Goal: Transaction & Acquisition: Book appointment/travel/reservation

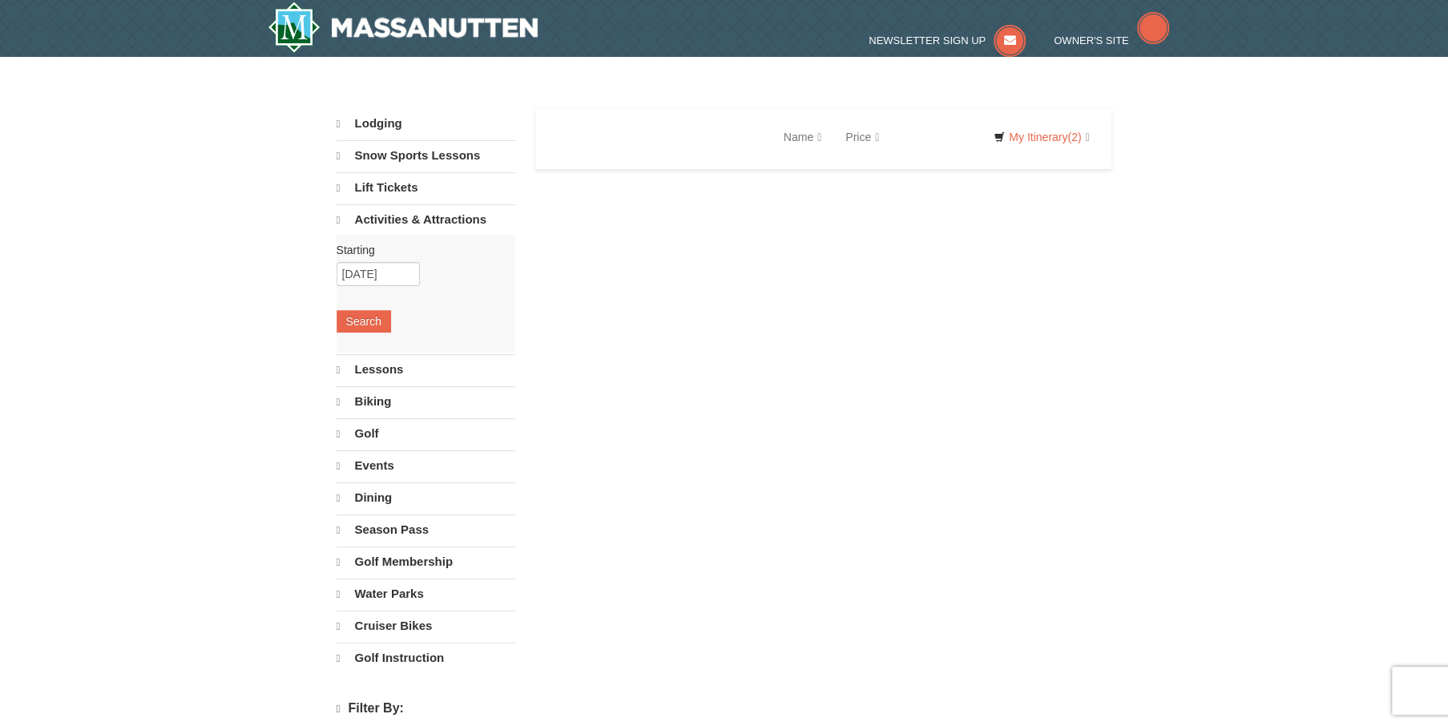
select select "10"
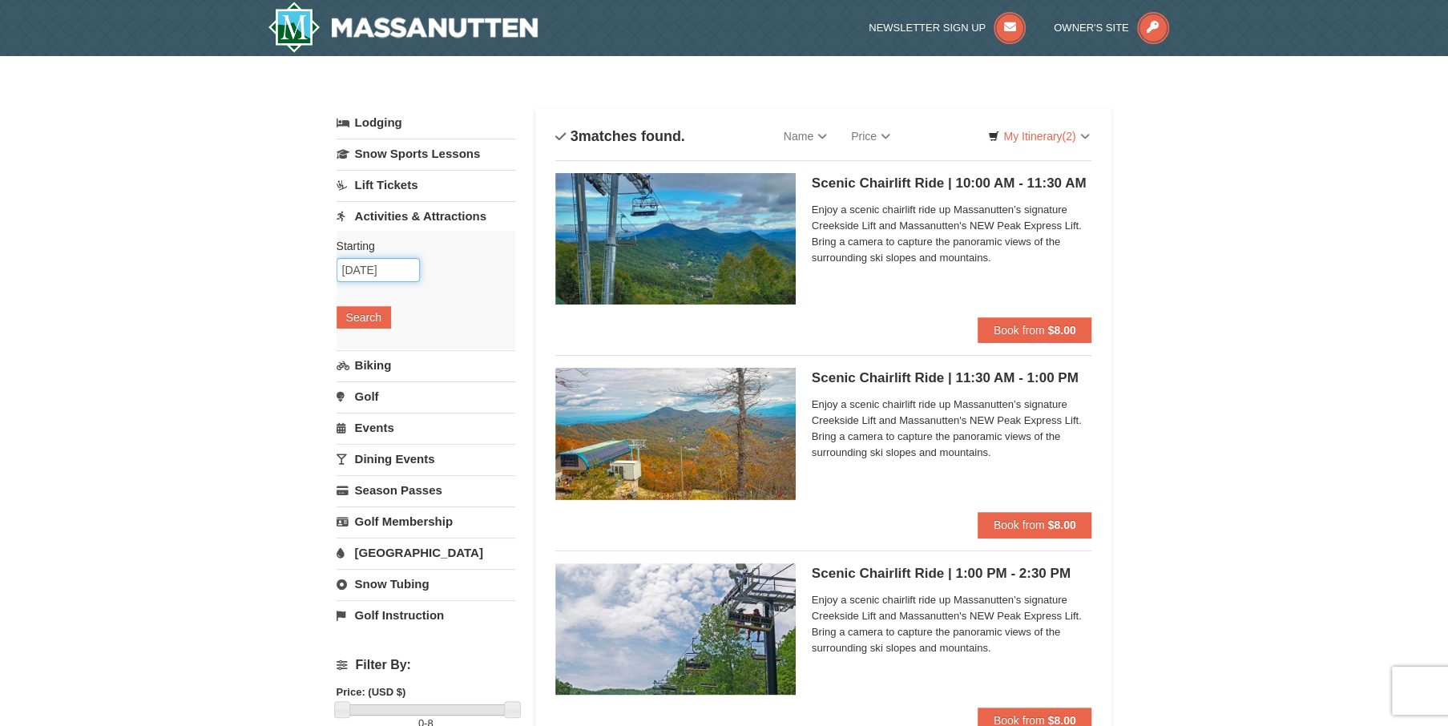
click at [366, 268] on input "[DATE]" at bounding box center [378, 270] width 83 height 24
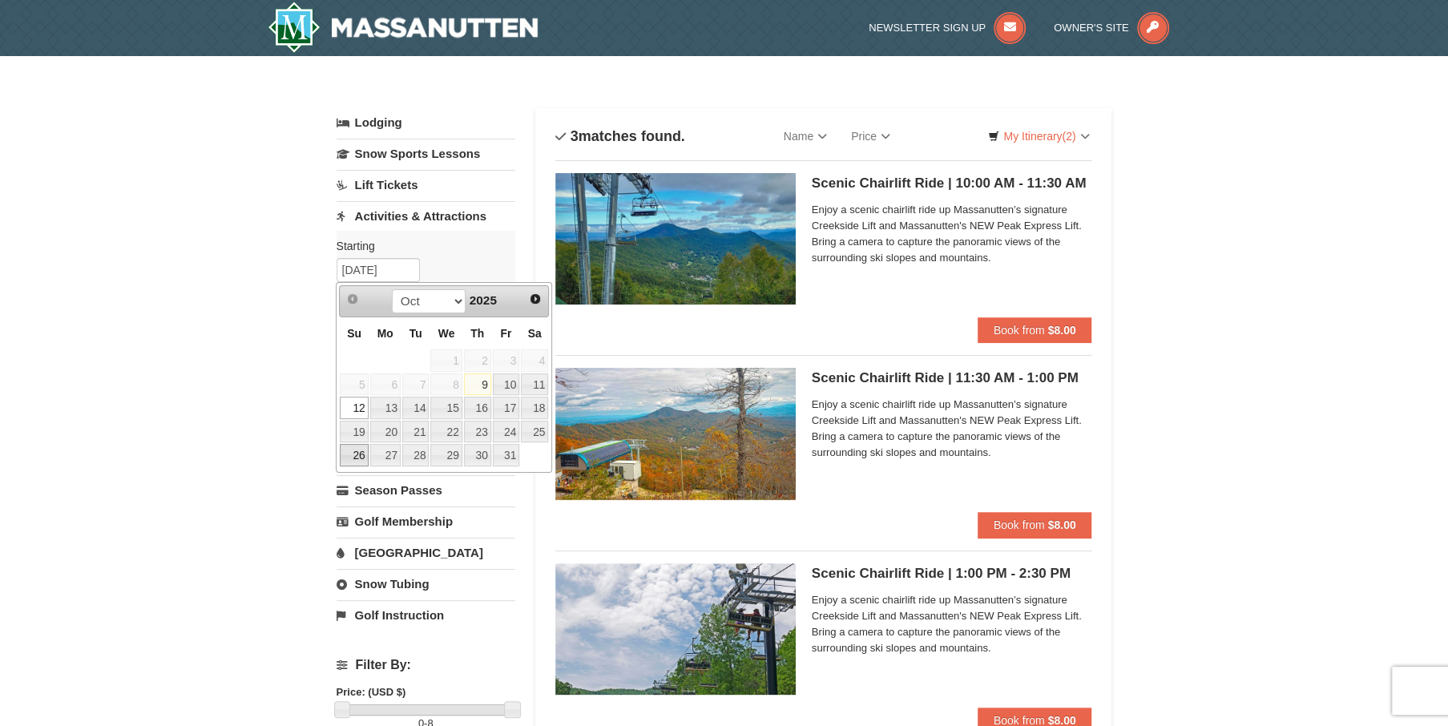
click at [357, 462] on link "26" at bounding box center [354, 455] width 28 height 22
type input "10/26/2025"
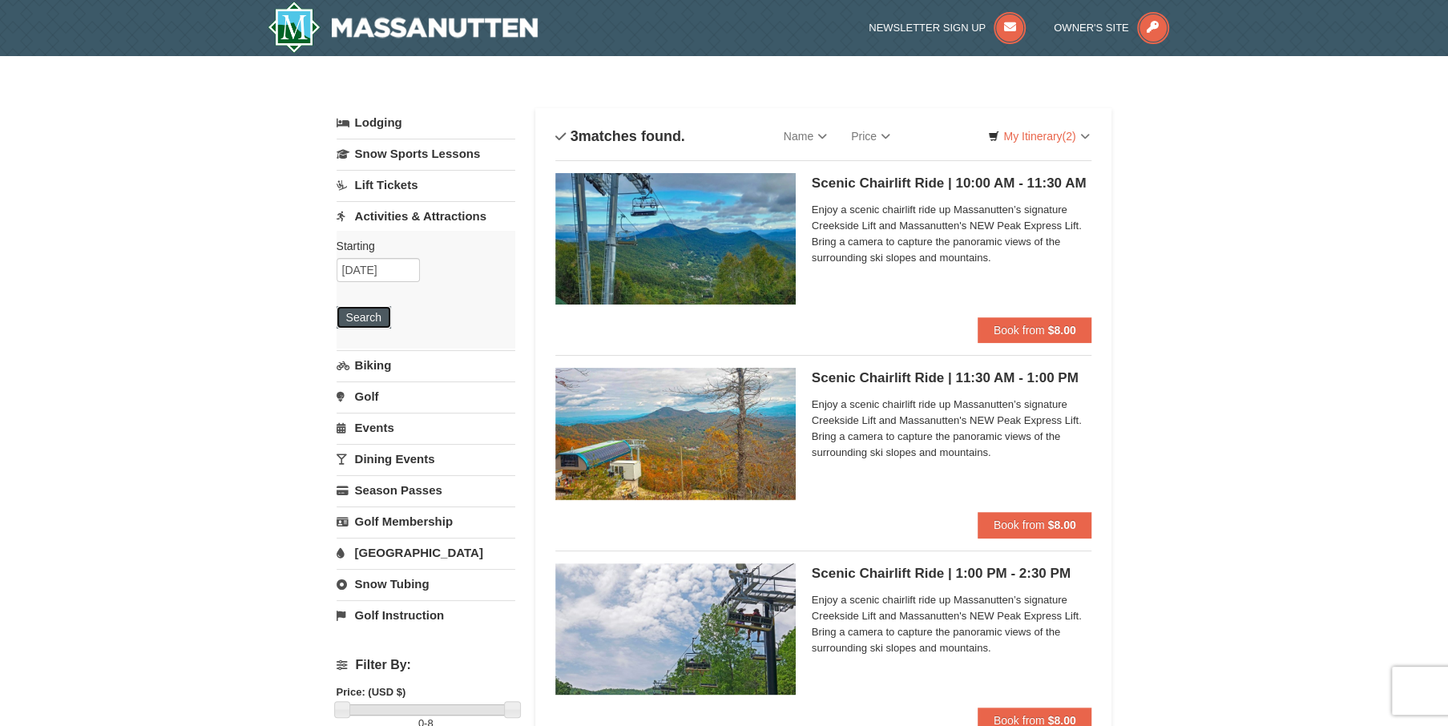
click at [368, 325] on button "Search" at bounding box center [364, 317] width 54 height 22
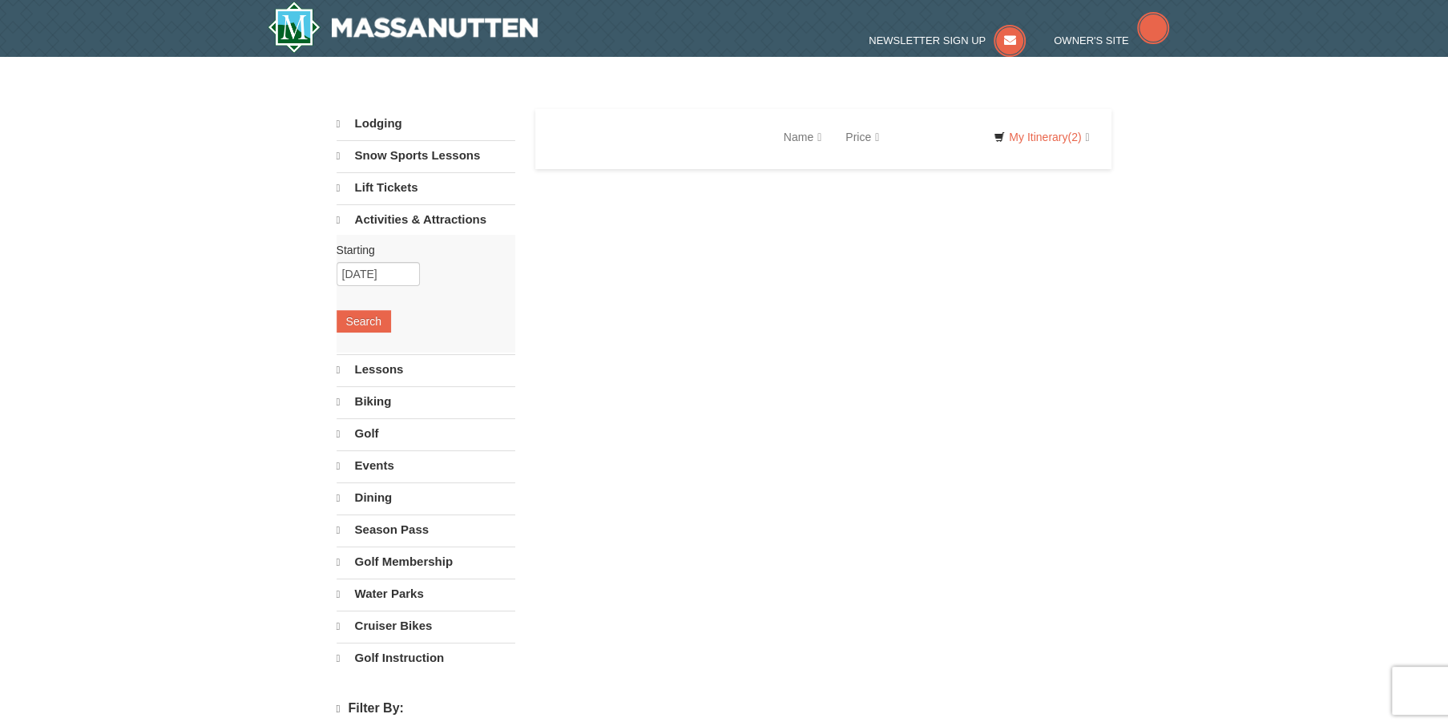
select select "10"
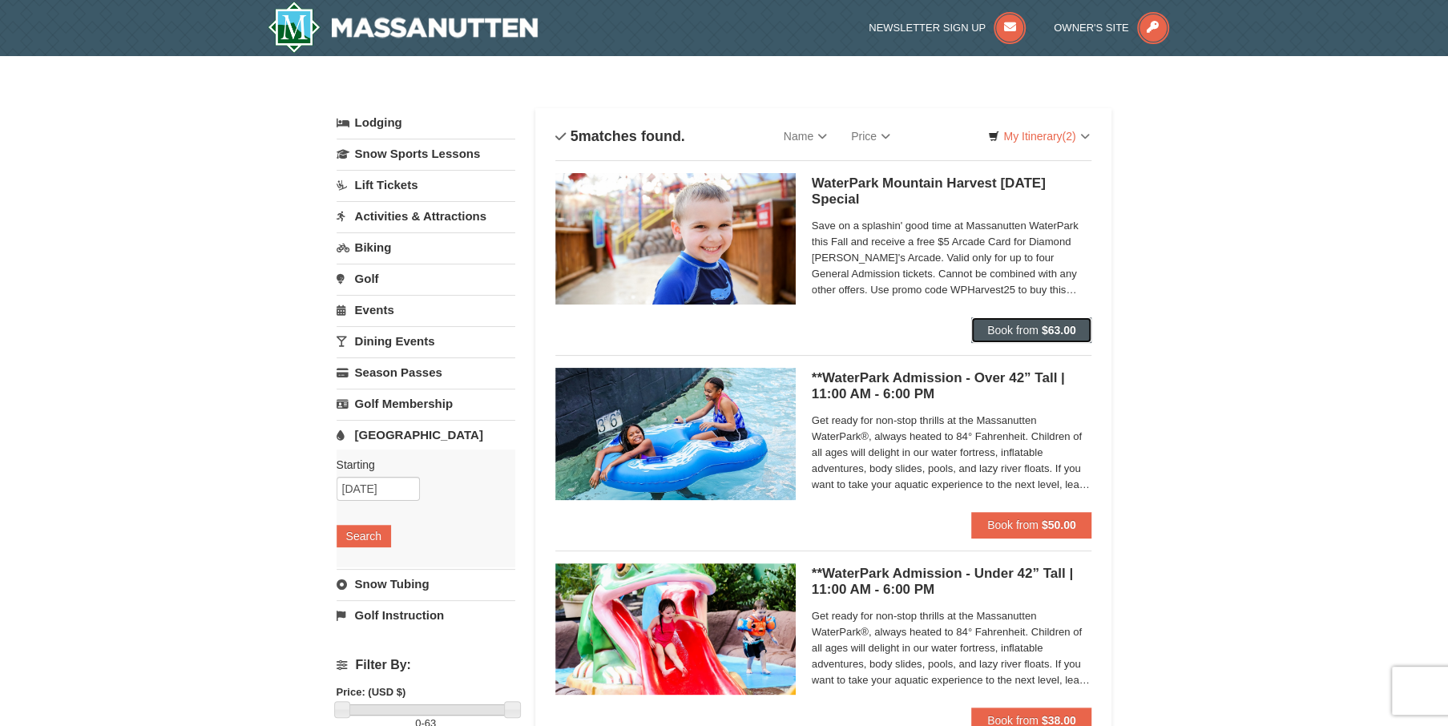
click at [1078, 334] on button "Book from $63.00" at bounding box center [1031, 330] width 121 height 26
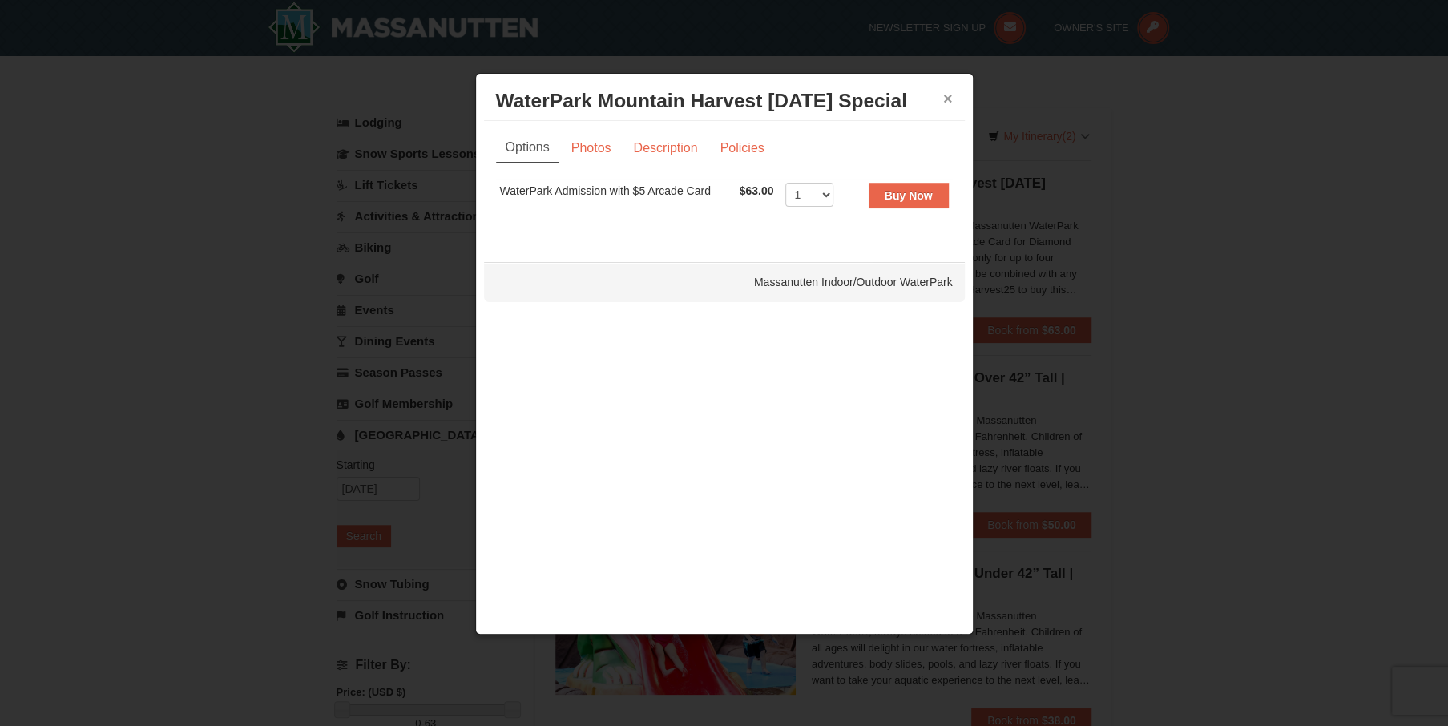
click at [948, 91] on button "×" at bounding box center [948, 99] width 10 height 16
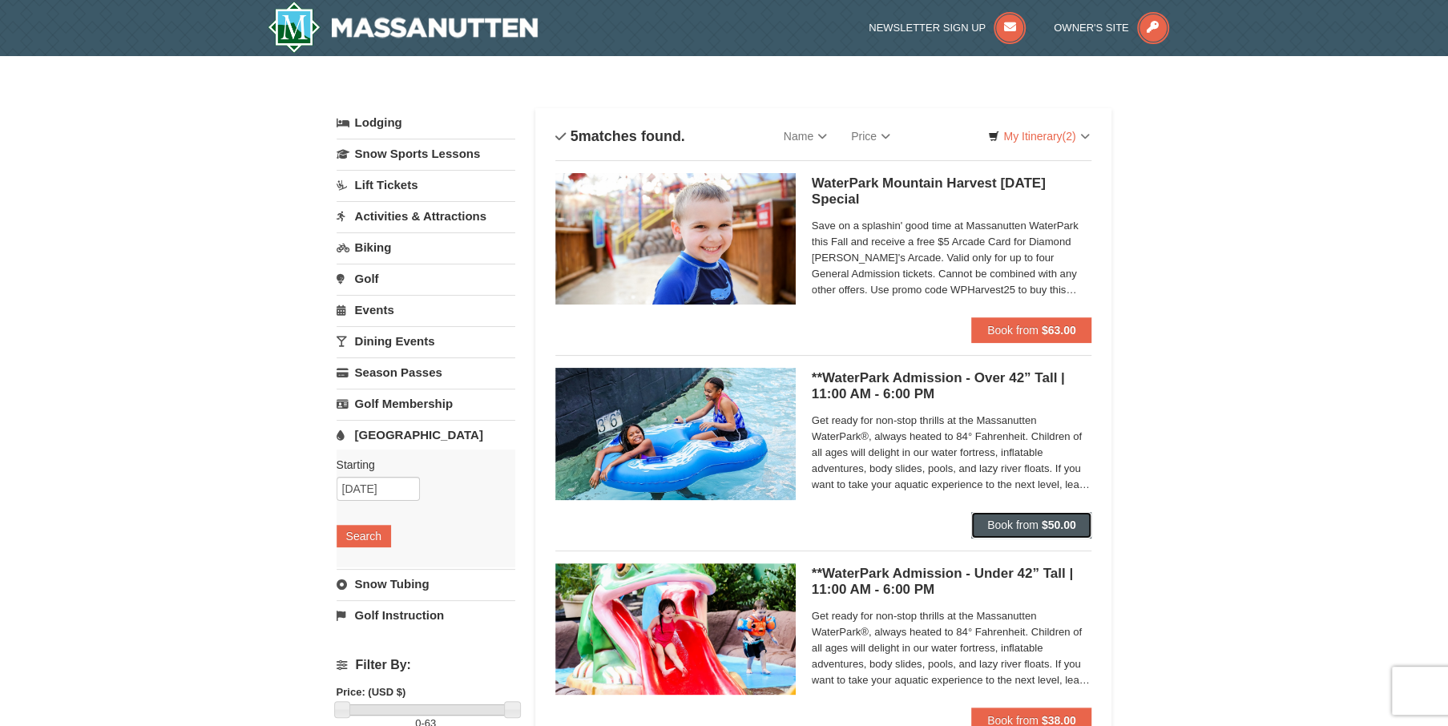
click at [1036, 525] on span "Book from" at bounding box center [1012, 524] width 51 height 13
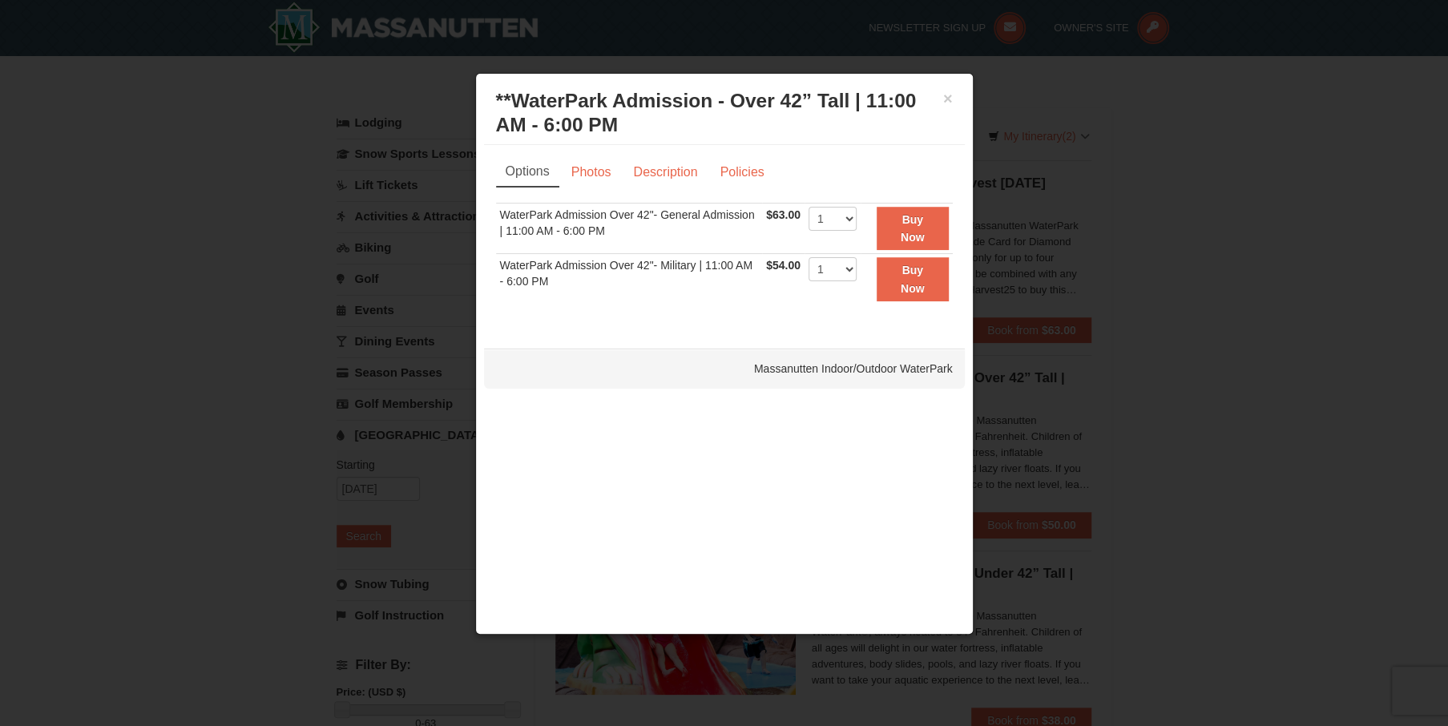
click at [961, 96] on div "× **WaterPark Admission - Over 42” Tall | 11:00 AM - 6:00 PM Massanutten Indoor…" at bounding box center [724, 113] width 481 height 63
click at [950, 96] on button "×" at bounding box center [948, 99] width 10 height 16
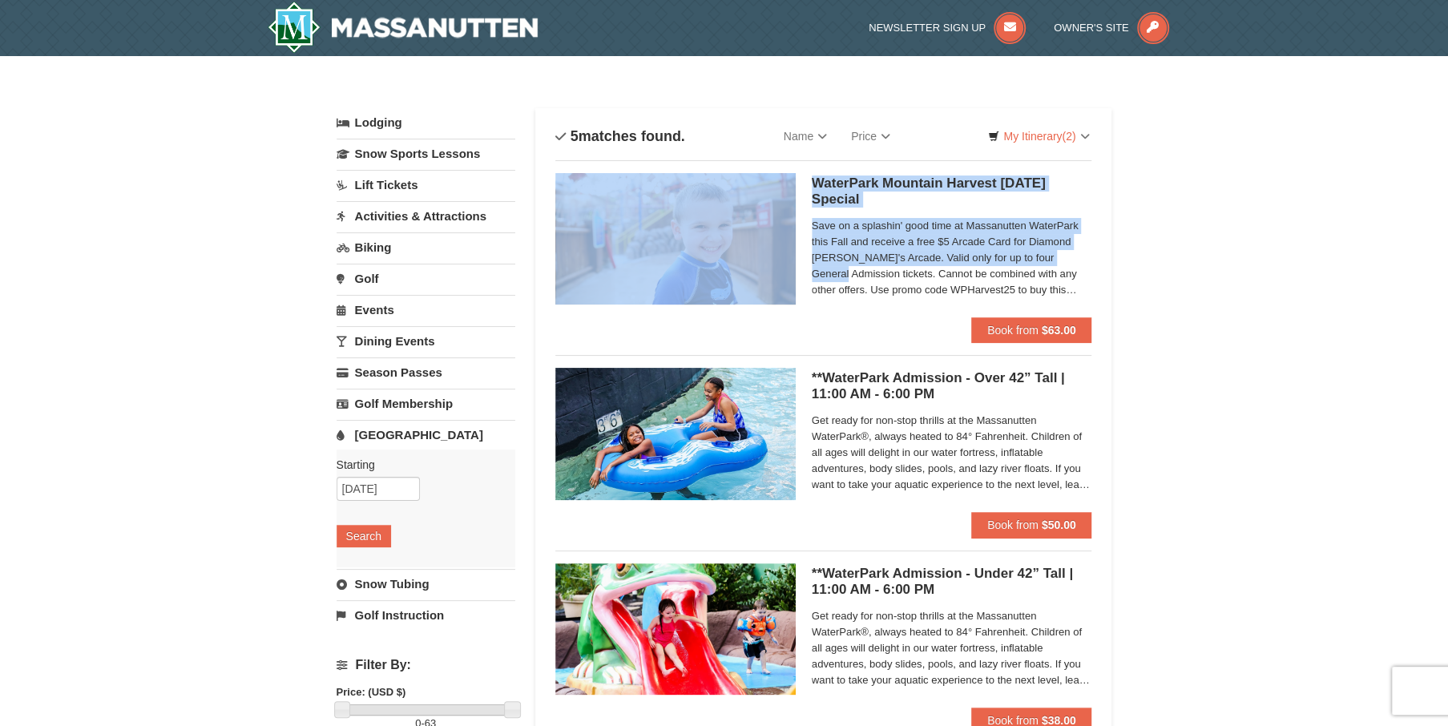
drag, startPoint x: 970, startPoint y: 179, endPoint x: 655, endPoint y: 34, distance: 347.1
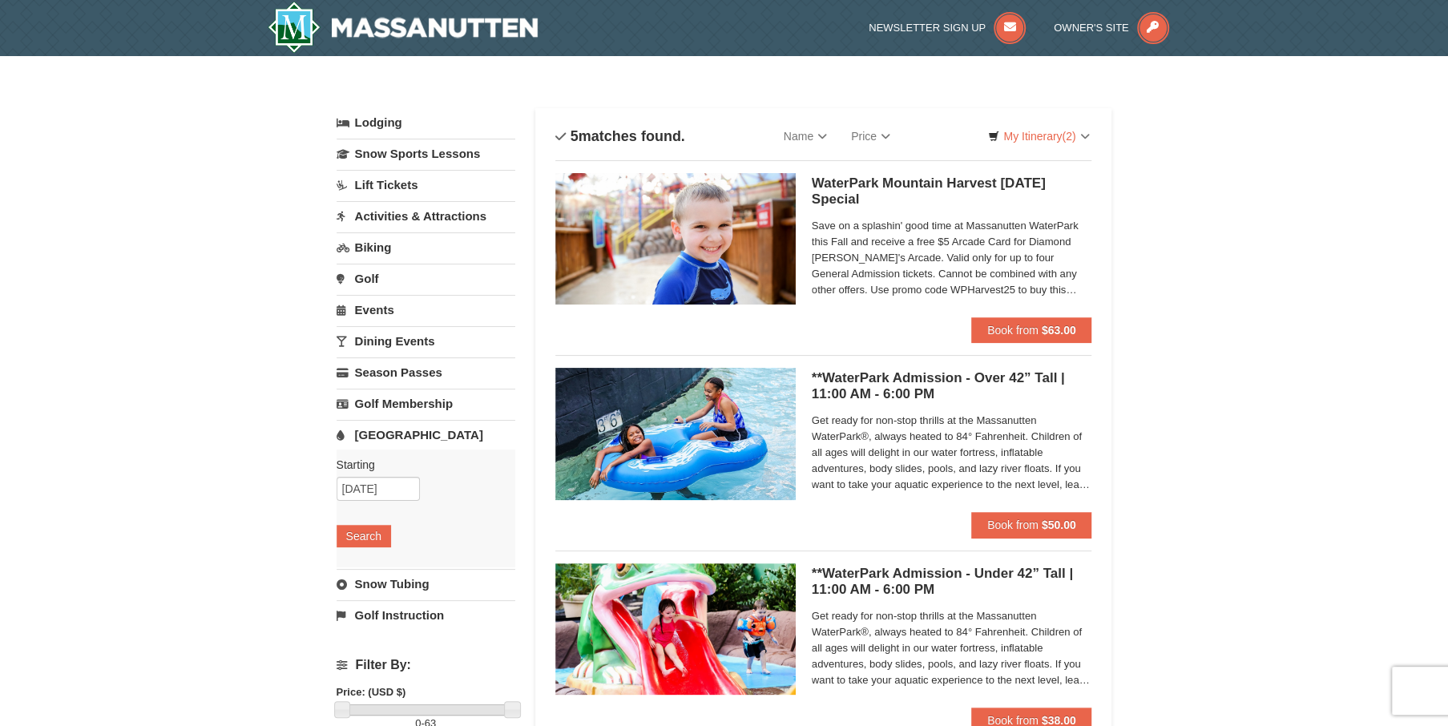
click at [1220, 278] on div "× Categories List Filter My Itinerary (2) Check Out Now 2025 WP Harvest [DATE] …" at bounding box center [724, 617] width 1448 height 1123
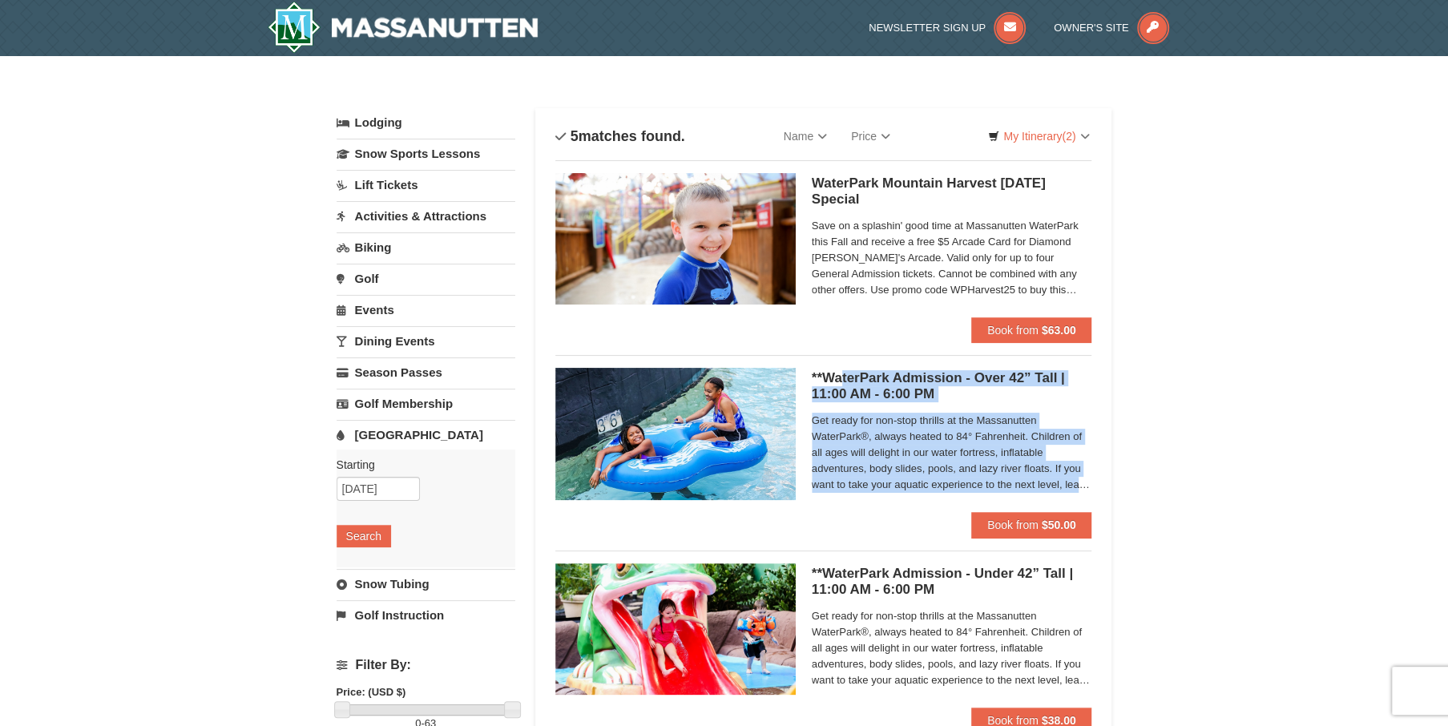
drag, startPoint x: 907, startPoint y: 404, endPoint x: 961, endPoint y: 513, distance: 121.5
click at [961, 513] on div "**WaterPark Admission - Over 42” Tall | 11:00 AM - 6:00 PM Massanutten Indoor/O…" at bounding box center [823, 439] width 537 height 169
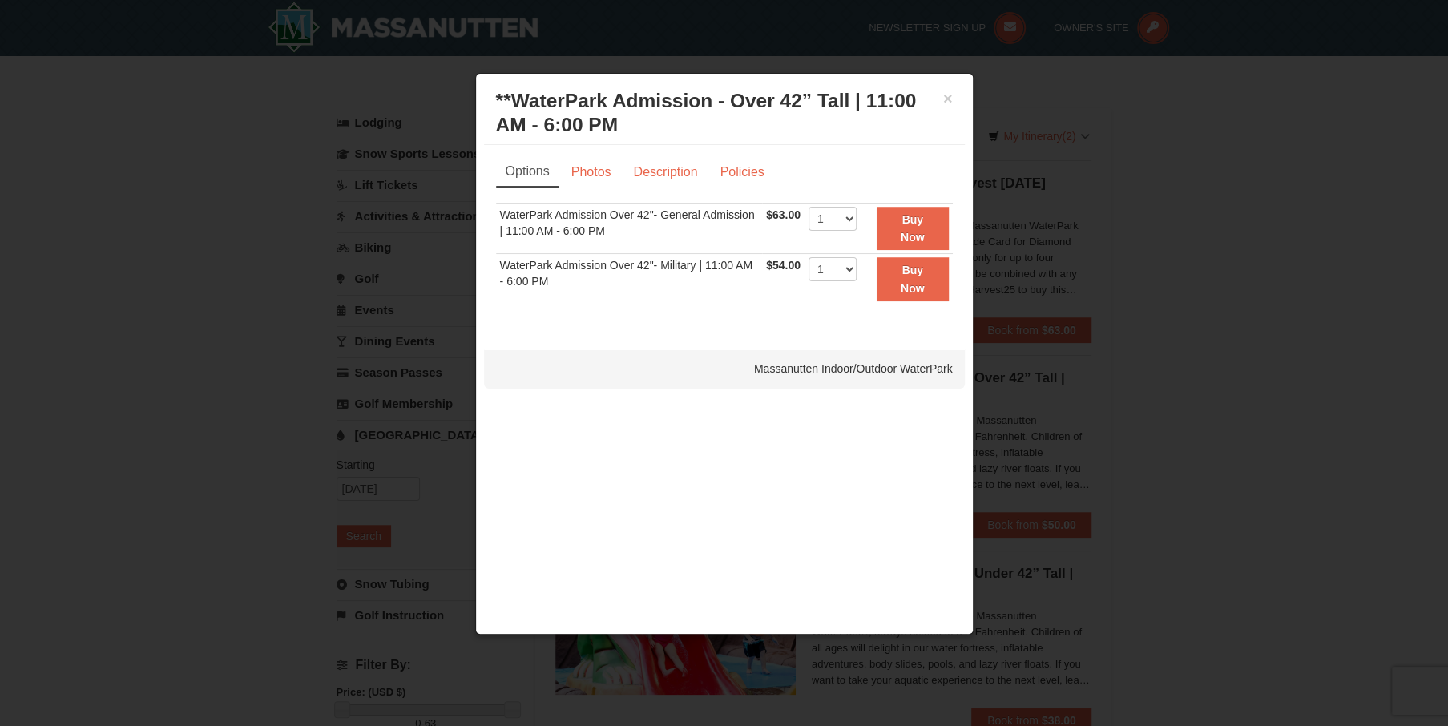
click at [1260, 476] on div at bounding box center [724, 363] width 1448 height 726
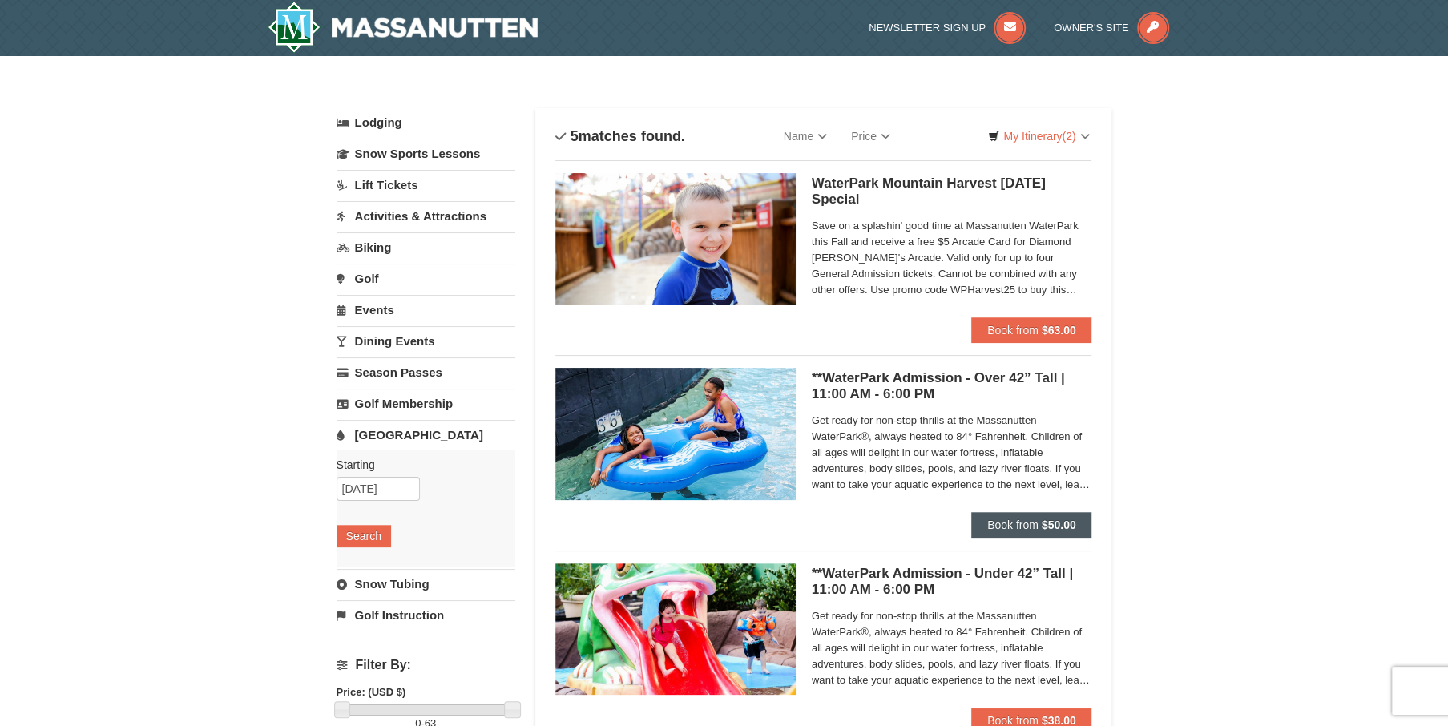
drag, startPoint x: 1266, startPoint y: 530, endPoint x: 990, endPoint y: 521, distance: 275.8
click at [990, 521] on div "× Categories List Filter My Itinerary (2) Check Out Now 2025 WP Harvest [DATE] …" at bounding box center [724, 617] width 1448 height 1123
click at [998, 518] on span "Book from" at bounding box center [1012, 524] width 51 height 13
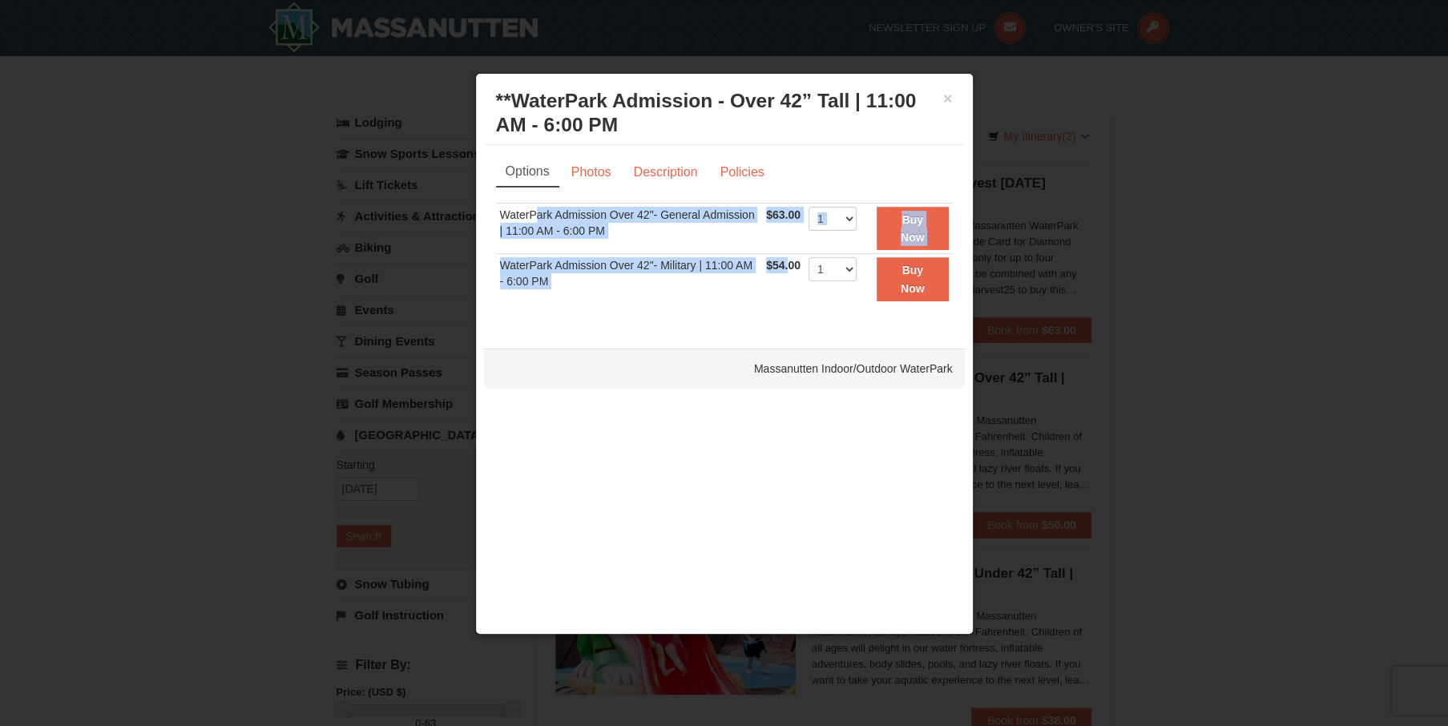
drag, startPoint x: 789, startPoint y: 273, endPoint x: 538, endPoint y: 218, distance: 256.8
click at [538, 218] on tbody "WaterPark Admission Over 42"- General Admission | 11:00 AM - 6:00 PM $63.00 Inc…" at bounding box center [724, 254] width 457 height 102
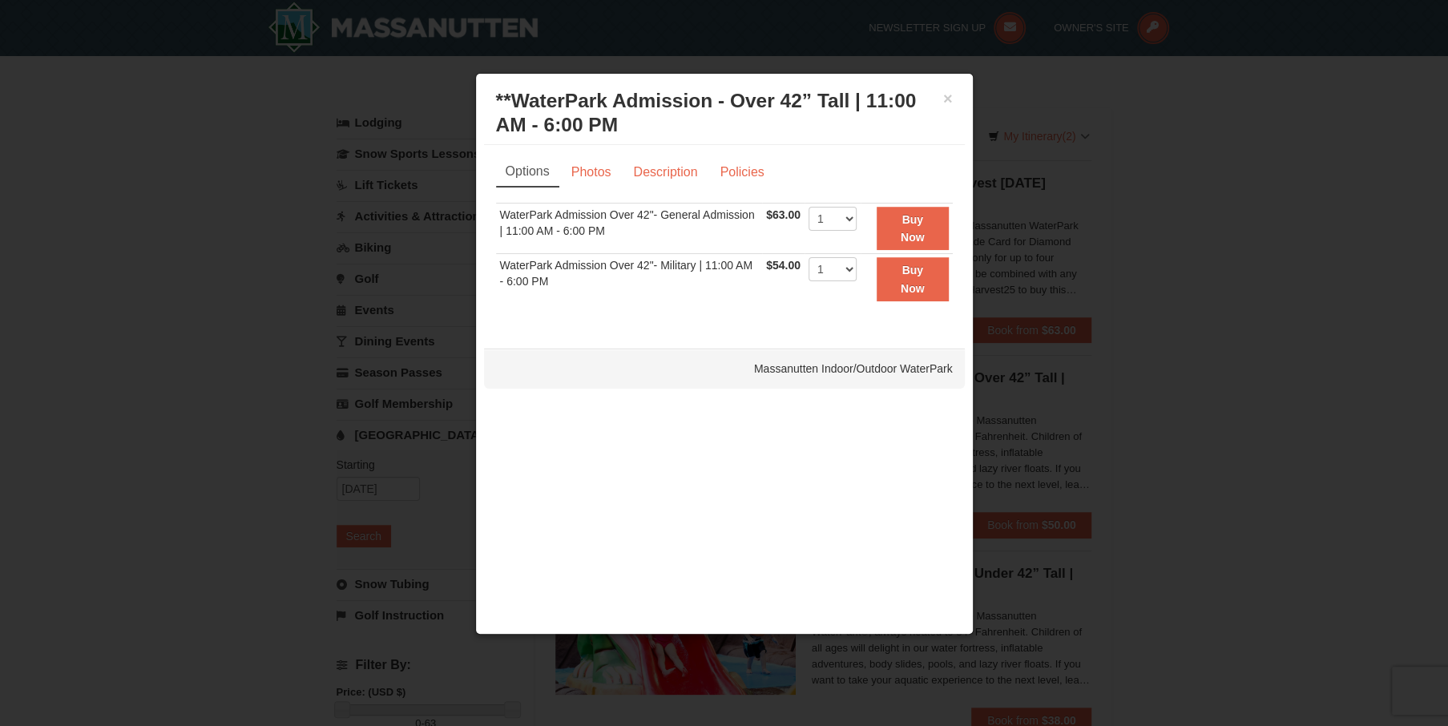
drag, startPoint x: 1351, startPoint y: 304, endPoint x: 1343, endPoint y: 298, distance: 9.8
click at [1343, 298] on div at bounding box center [724, 363] width 1448 height 726
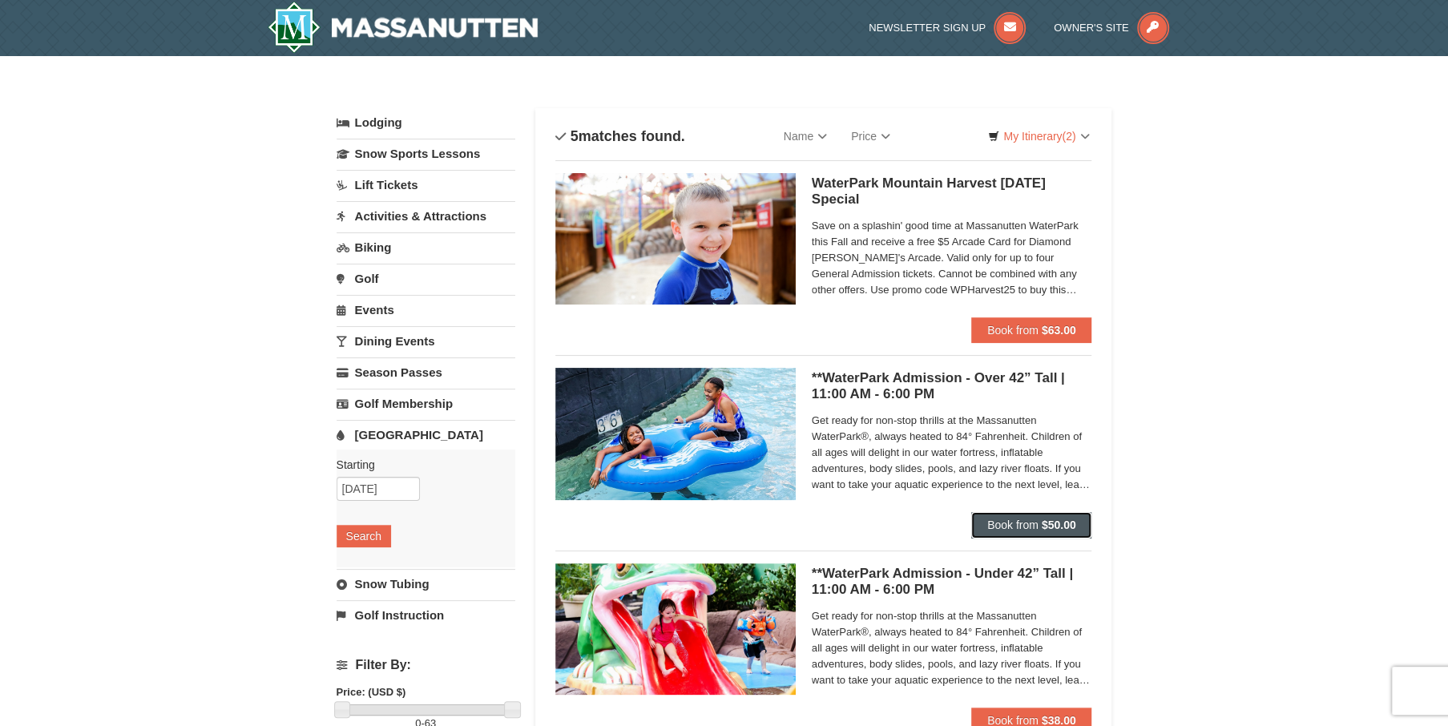
click at [1045, 522] on strong "$50.00" at bounding box center [1059, 524] width 34 height 13
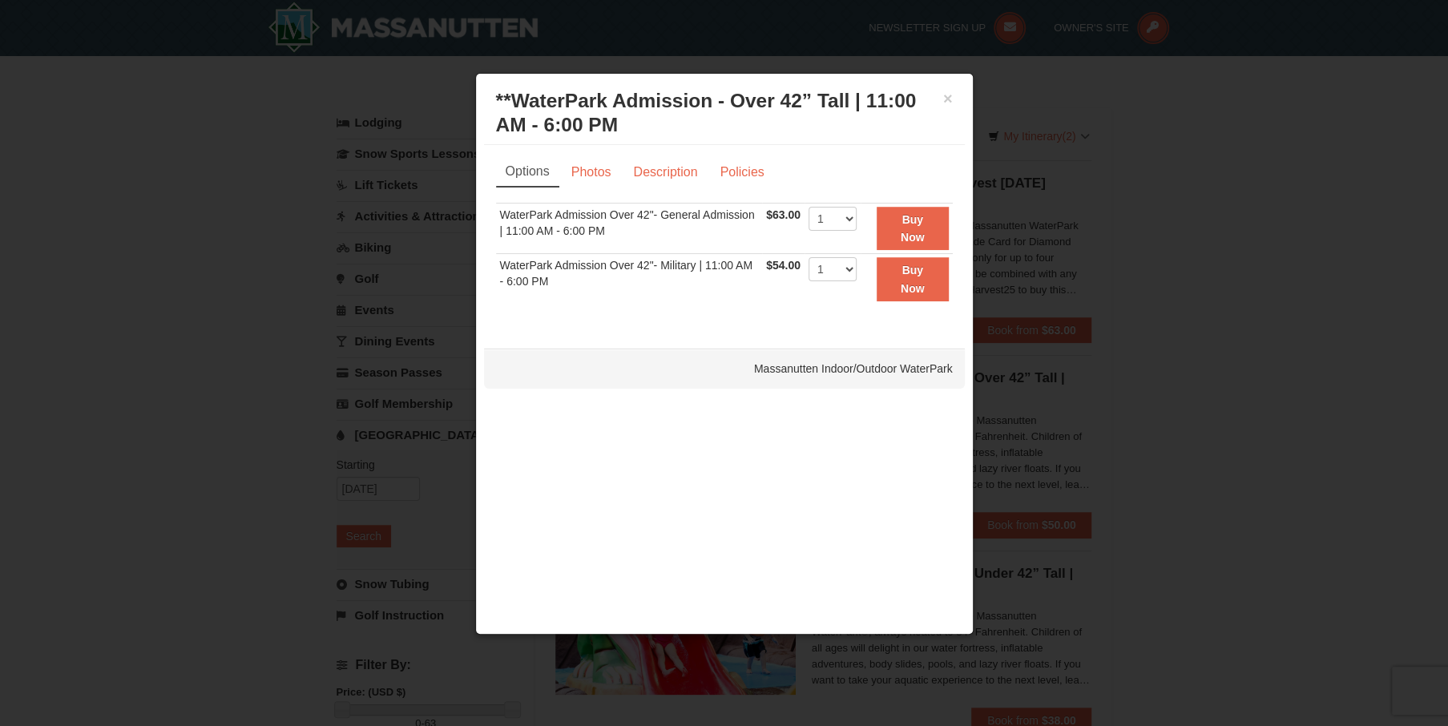
drag, startPoint x: 676, startPoint y: 401, endPoint x: 668, endPoint y: 431, distance: 31.7
click at [668, 431] on div "× **WaterPark Admission - Over 42” Tall | 11:00 AM - 6:00 PM Massanutten Indoor…" at bounding box center [724, 354] width 498 height 563
